Goal: Task Accomplishment & Management: Manage account settings

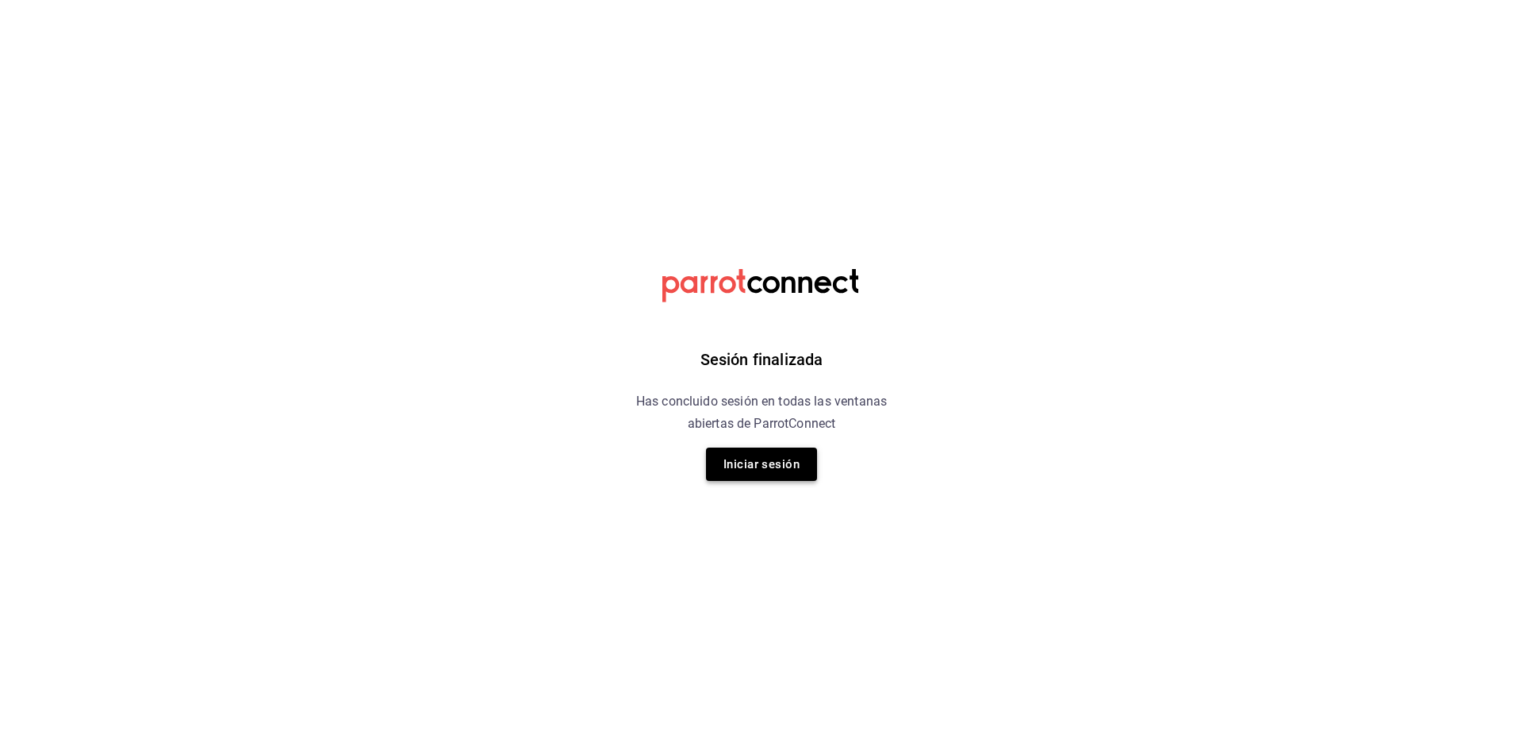
click at [772, 462] on button "Iniciar sesión" at bounding box center [761, 463] width 111 height 33
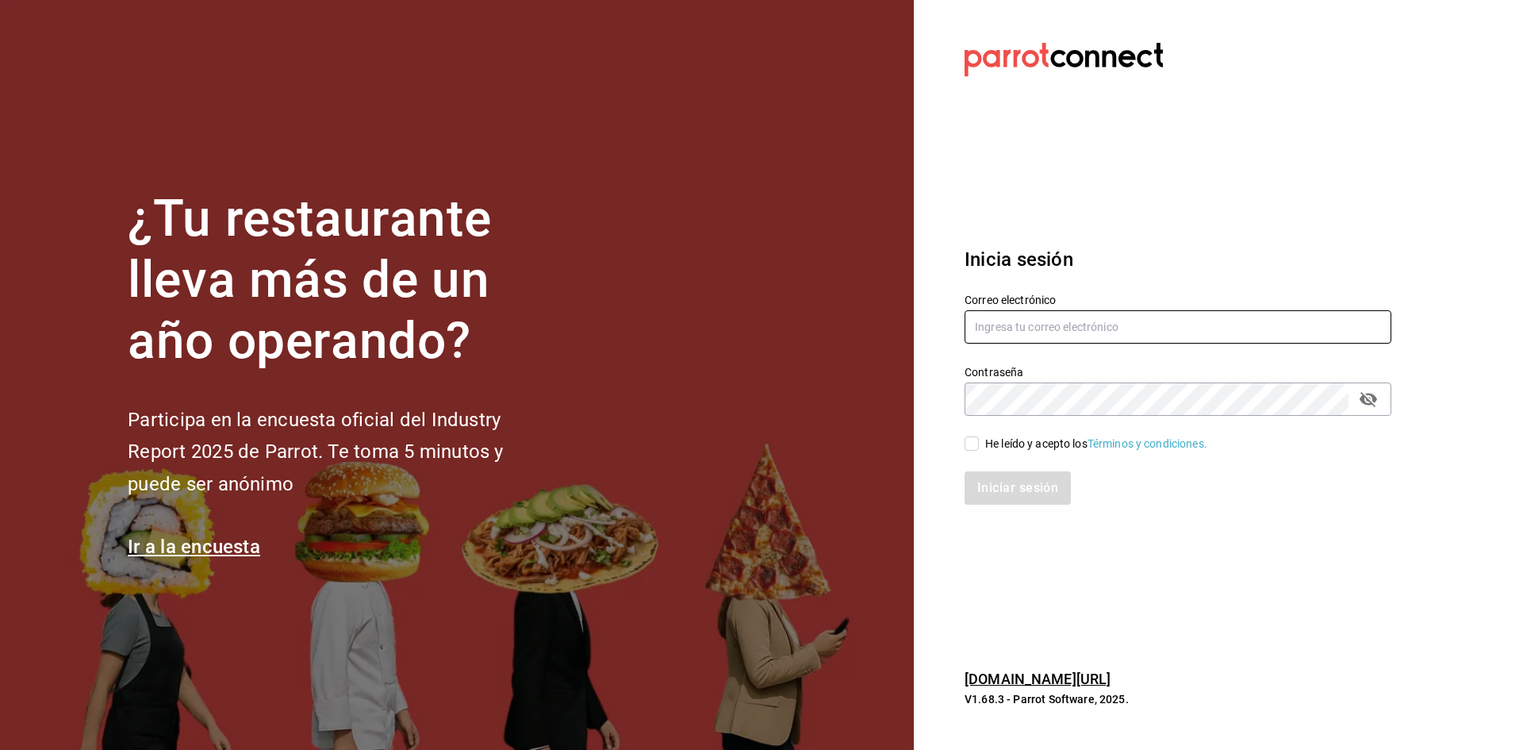
type input "[EMAIL_ADDRESS][DOMAIN_NAME]"
click at [970, 445] on input "He leído y acepto los Términos y condiciones." at bounding box center [971, 443] width 14 height 14
checkbox input "true"
click at [1010, 481] on button "Iniciar sesión" at bounding box center [1018, 487] width 108 height 33
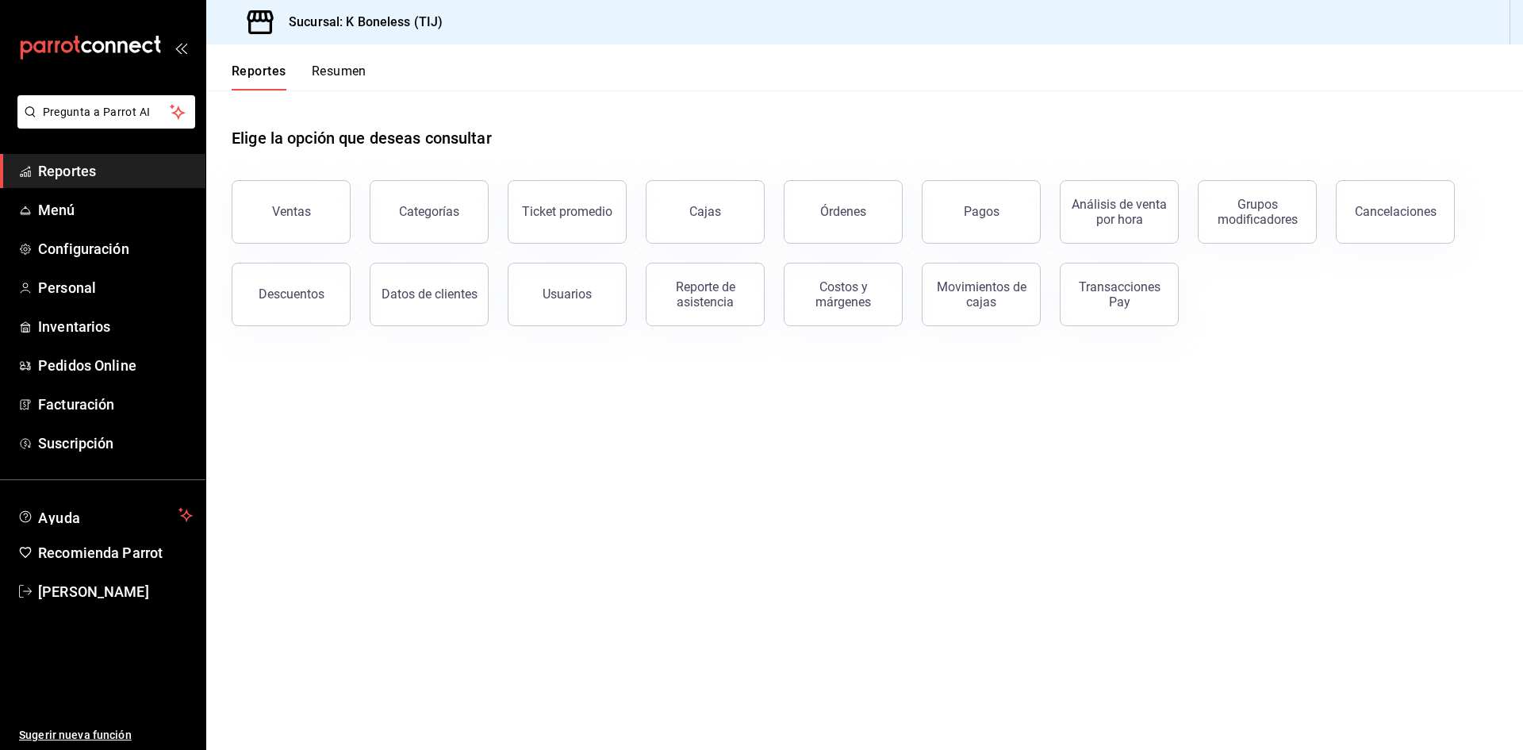
click at [100, 453] on span "Suscripción" at bounding box center [115, 442] width 155 height 21
